Goal: Check status: Check status

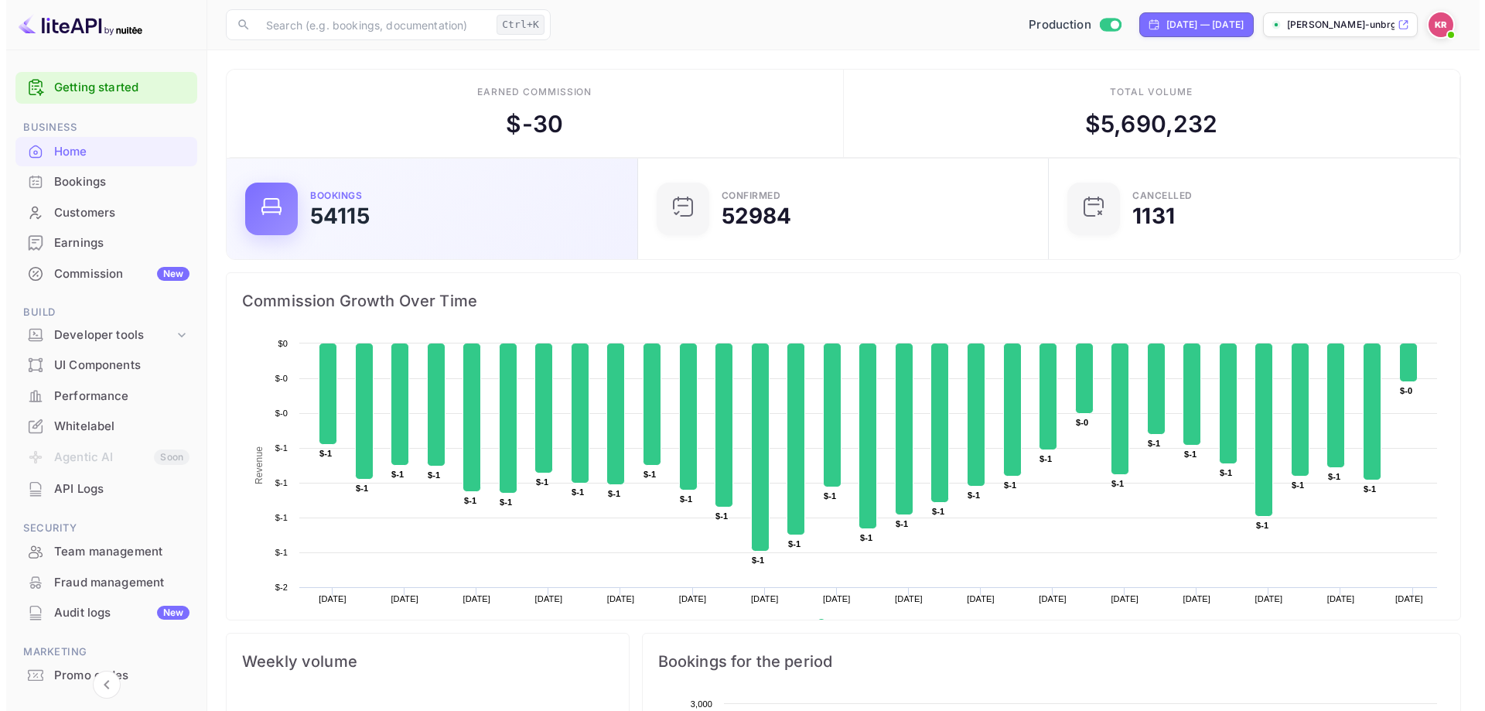
scroll to position [240, 390]
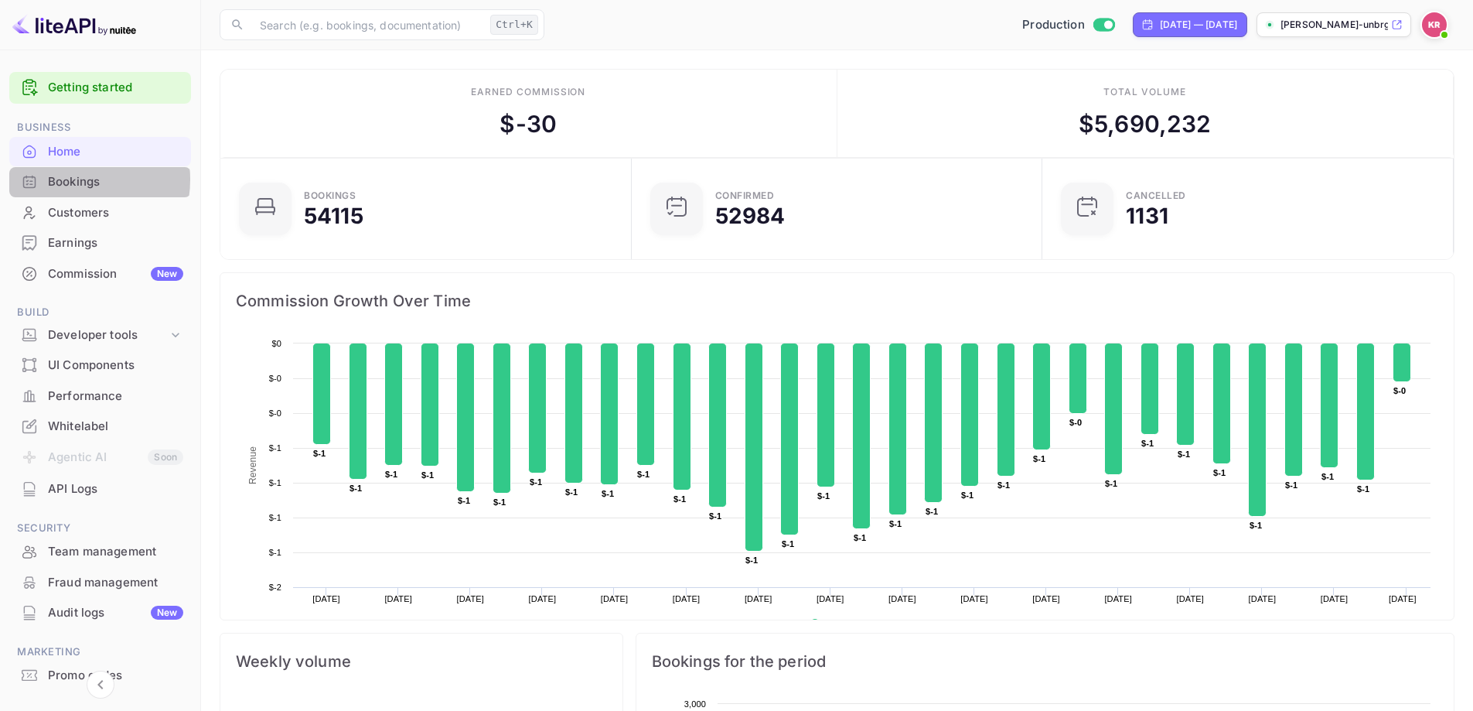
click at [69, 179] on div "Bookings" at bounding box center [115, 182] width 135 height 18
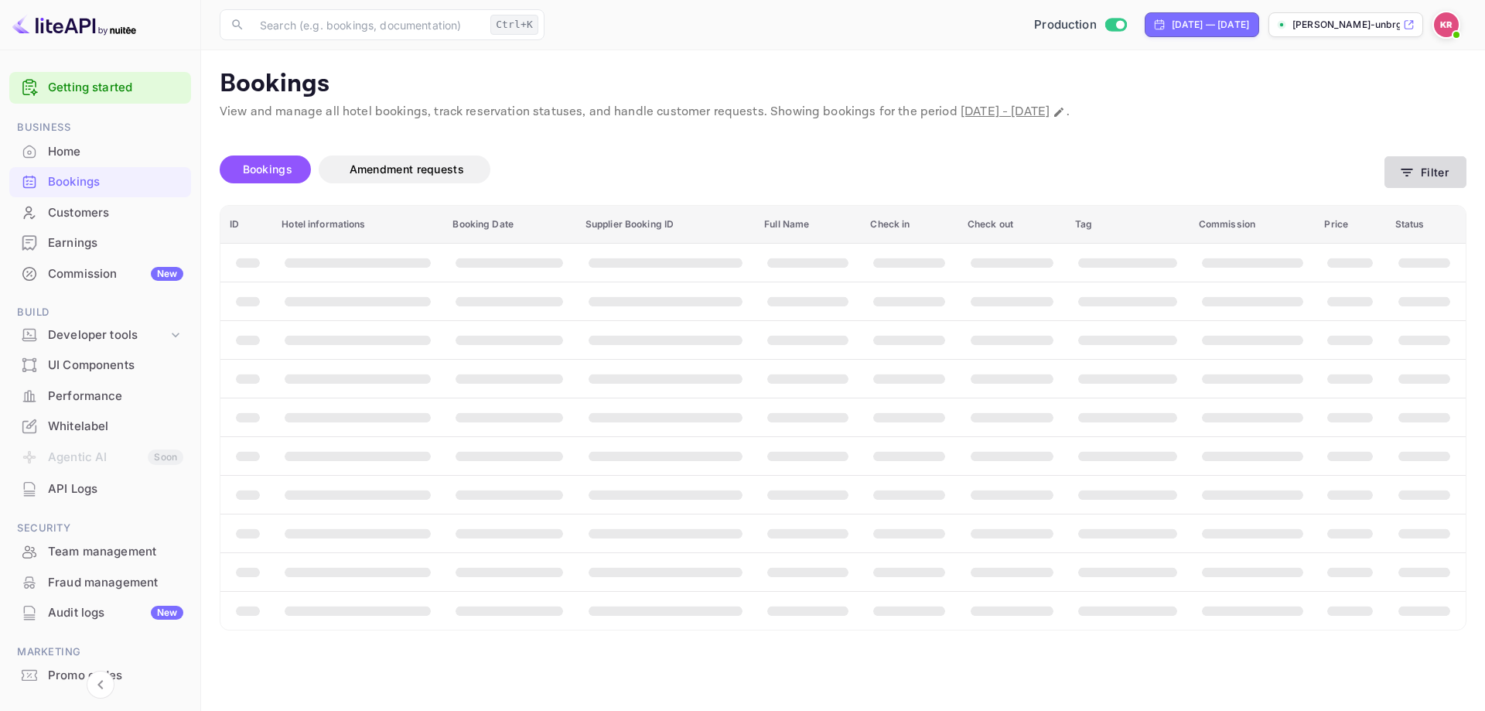
click at [1422, 171] on button "Filter" at bounding box center [1425, 172] width 82 height 32
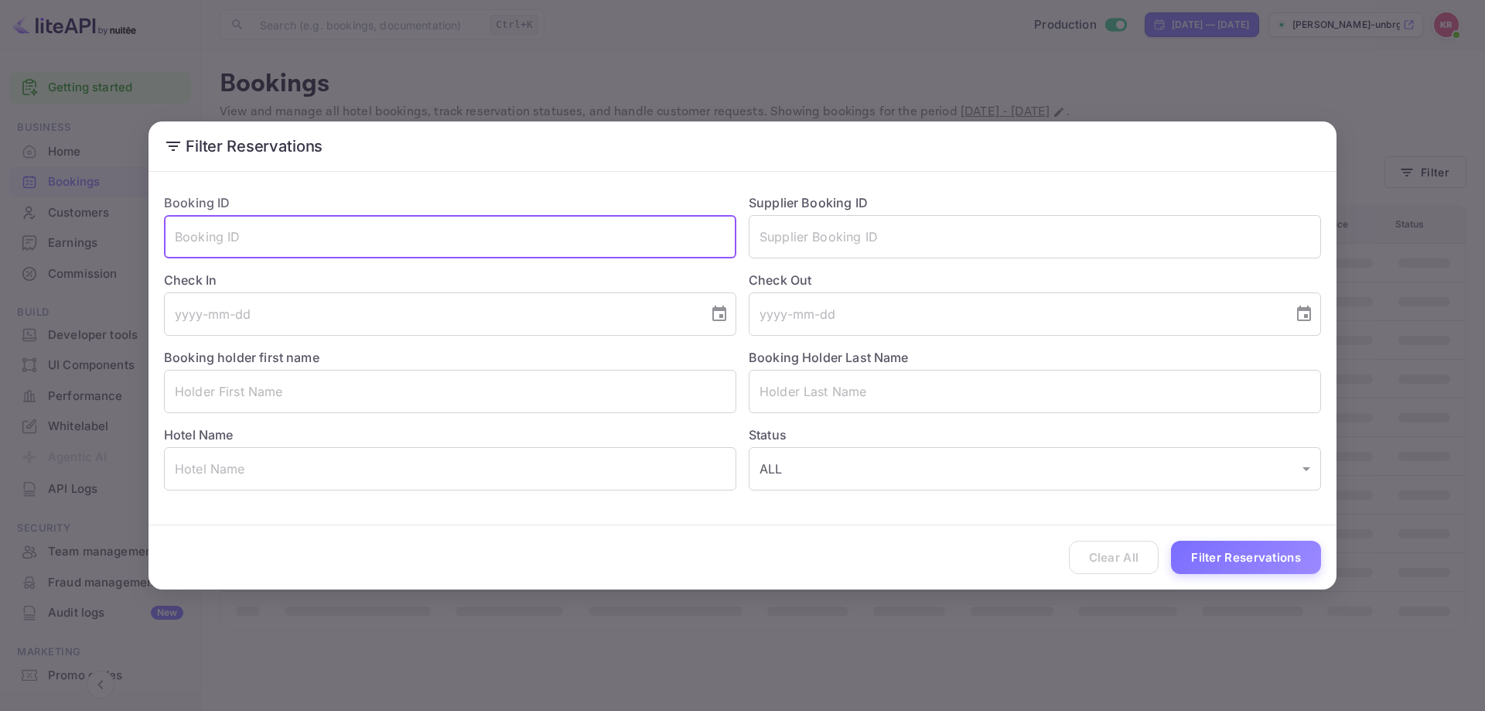
click at [357, 247] on input "text" at bounding box center [450, 236] width 572 height 43
paste input "949871"
click at [319, 242] on input "949871" at bounding box center [450, 236] width 572 height 43
paste input "5OFApTmsd"
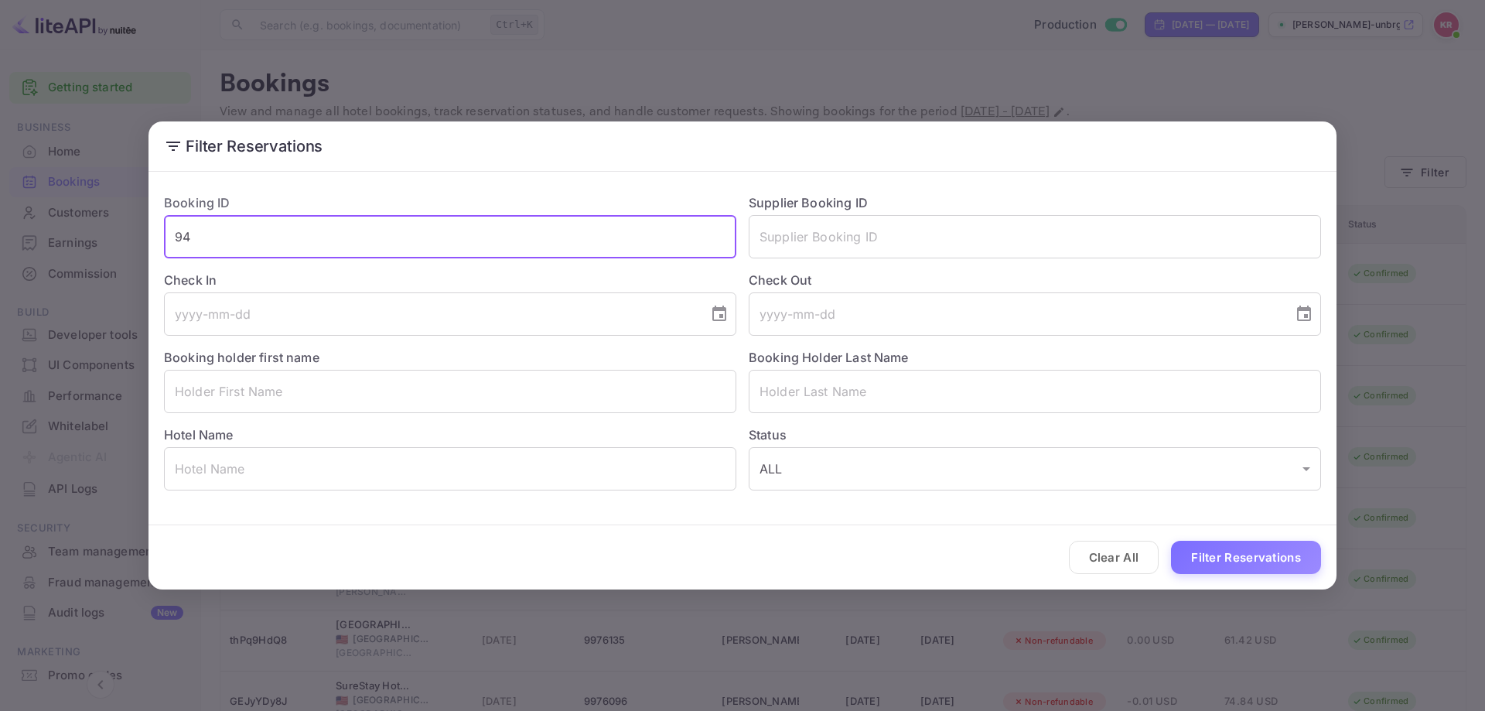
type input "9"
paste input "5OFApTmsd"
type input "5OFApTmsd"
click at [1171, 541] on button "Filter Reservations" at bounding box center [1246, 557] width 150 height 33
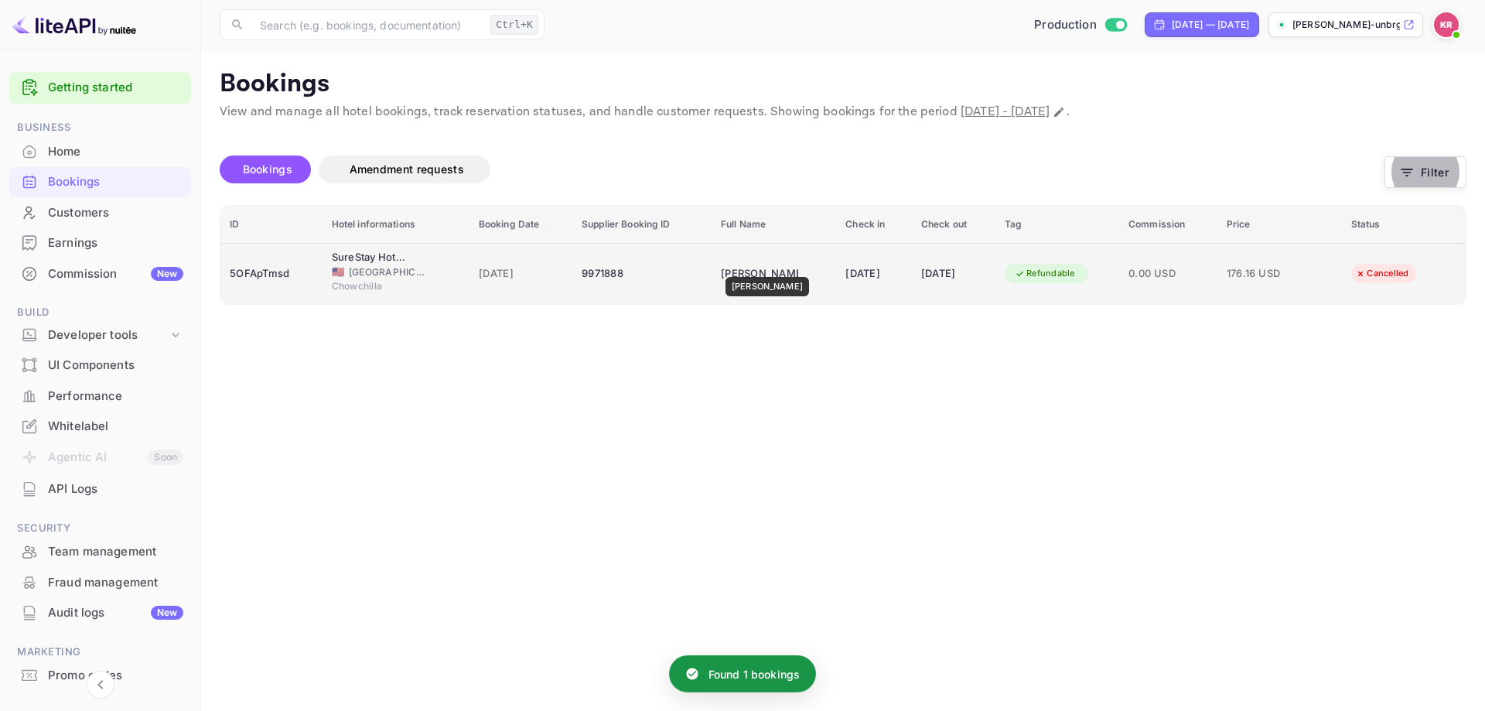
click at [760, 268] on div "[PERSON_NAME]" at bounding box center [759, 273] width 77 height 25
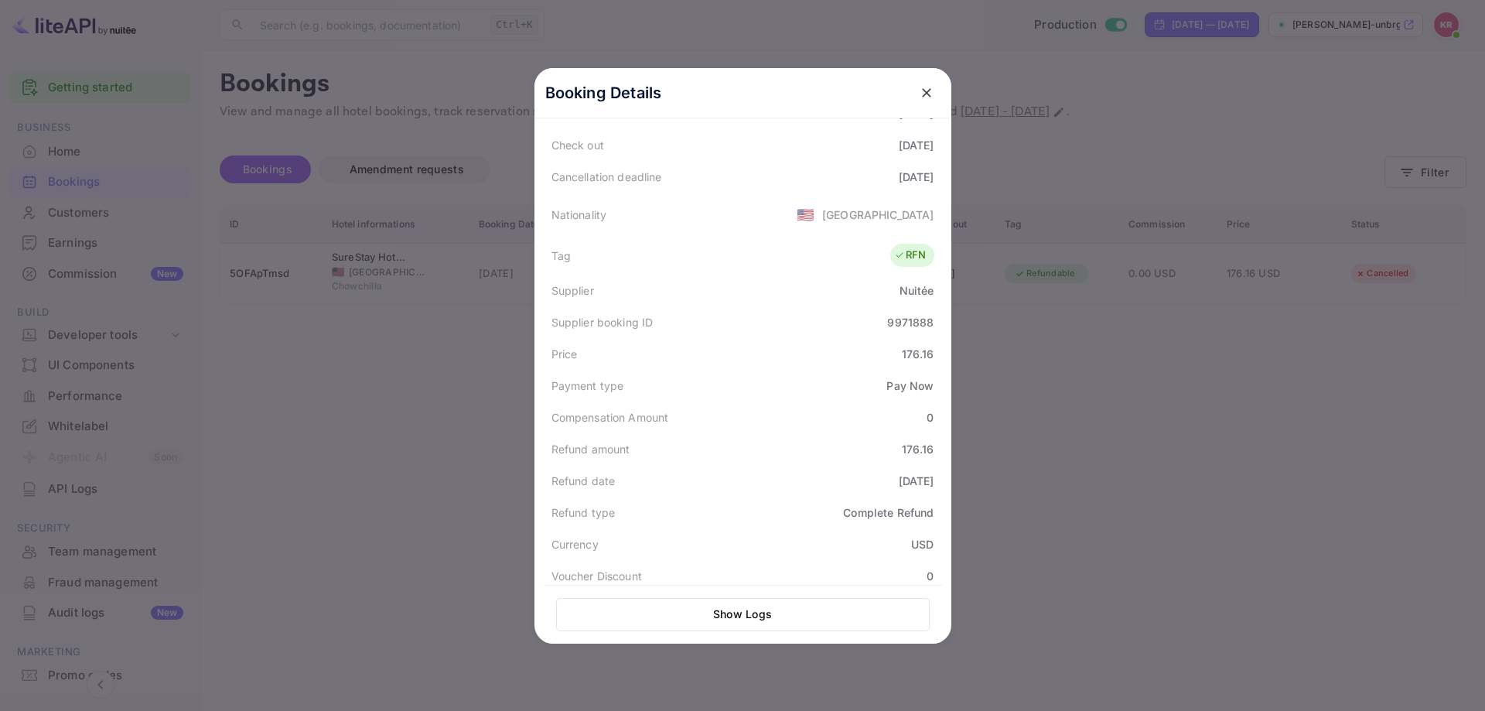
scroll to position [413, 0]
